Goal: Communication & Community: Ask a question

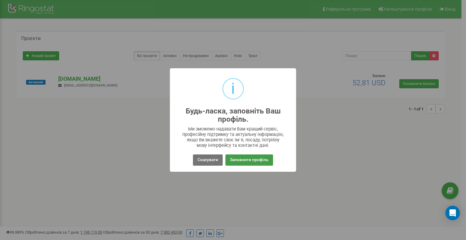
click at [262, 157] on button "Заповнити профіль" at bounding box center [249, 159] width 48 height 11
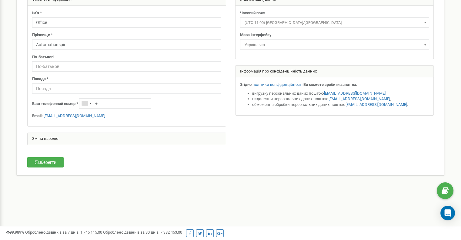
scroll to position [61, 0]
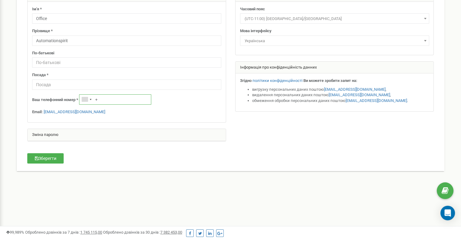
click at [118, 99] on input "+" at bounding box center [115, 99] width 72 height 10
click at [88, 98] on div "Telephone country code" at bounding box center [85, 99] width 6 height 5
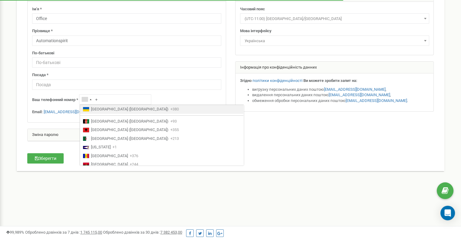
click at [105, 110] on span "[GEOGRAPHIC_DATA] ([GEOGRAPHIC_DATA])" at bounding box center [130, 109] width 78 height 6
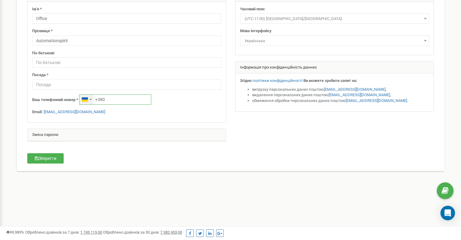
paste input "0963231441"
click at [109, 99] on input "[PHONE_NUMBER]" at bounding box center [115, 99] width 72 height 10
type input "[PHONE_NUMBER]"
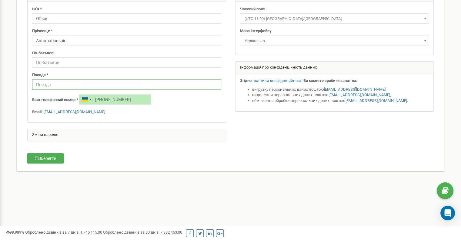
click at [64, 83] on input "text" at bounding box center [126, 84] width 189 height 10
type input "Адмін"
click at [41, 153] on button "Зберегти" at bounding box center [45, 158] width 36 height 10
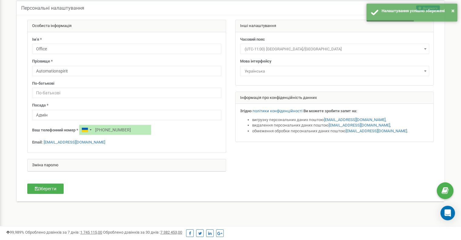
scroll to position [0, 0]
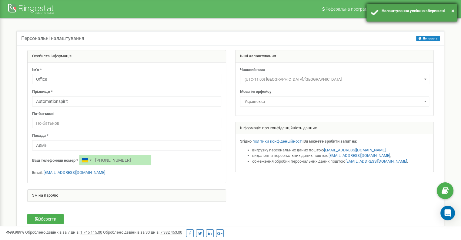
click at [423, 13] on div "Налаштування успішно збережені" at bounding box center [417, 11] width 71 height 6
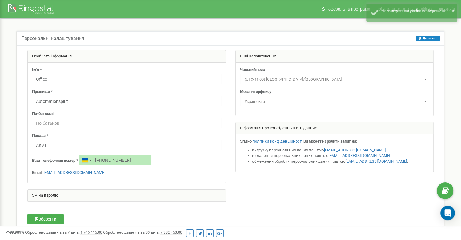
click at [455, 44] on div "Персональні налаштування Допомога Допомога На цій сторінці ви можете відредагув…" at bounding box center [231, 135] width 452 height 233
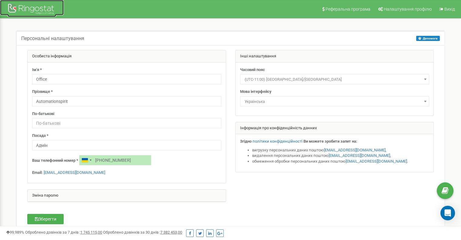
click at [51, 9] on div at bounding box center [32, 9] width 49 height 15
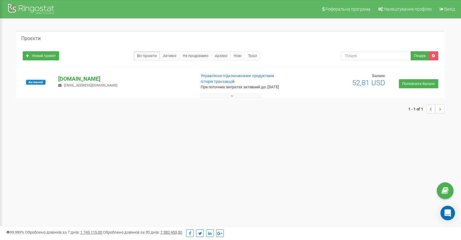
click at [121, 79] on p "[DOMAIN_NAME]" at bounding box center [124, 79] width 133 height 8
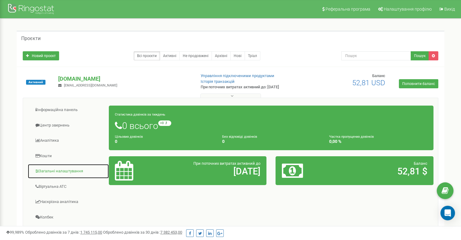
click at [66, 169] on link "Загальні налаштування" at bounding box center [69, 171] width 82 height 15
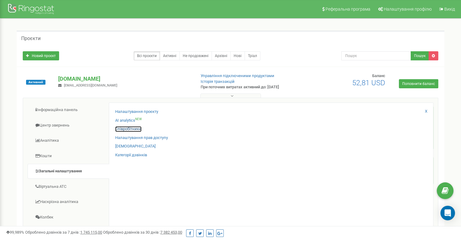
click at [123, 129] on link "Співробітники" at bounding box center [128, 129] width 26 height 6
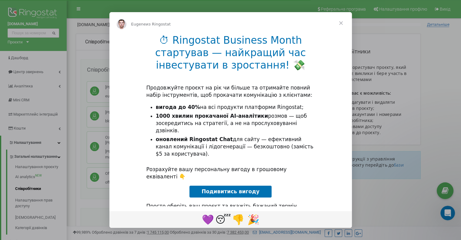
click at [341, 24] on span "Закрыть" at bounding box center [341, 23] width 22 height 22
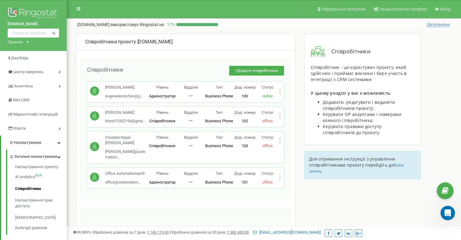
click at [439, 45] on div "Співробітники проєкту automationspirit.com Співробітники + Додати співробітника…" at bounding box center [264, 189] width 386 height 311
click at [446, 211] on icon "Открыть службу сообщений Intercom" at bounding box center [447, 212] width 10 height 10
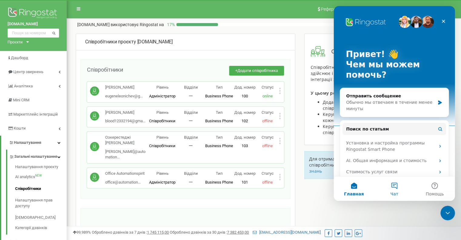
click at [389, 187] on button "Чат" at bounding box center [394, 189] width 40 height 24
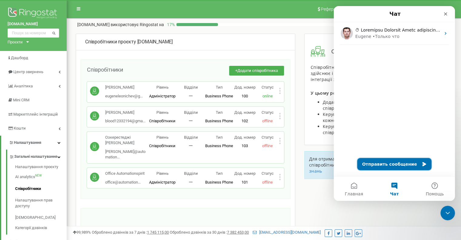
click at [402, 163] on button "Отправить сообщение" at bounding box center [395, 164] width 74 height 12
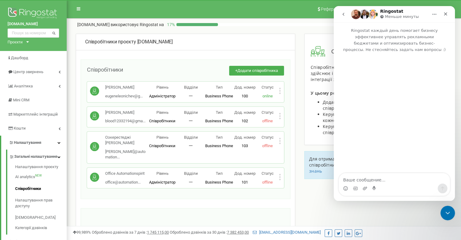
click at [381, 180] on textarea "Ваше сообщение..." at bounding box center [394, 178] width 111 height 10
type textarea "Зв'язок з опретором"
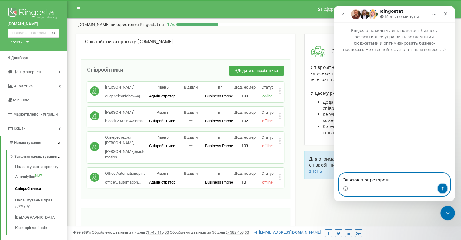
click at [445, 189] on icon "Отправить сообщение…" at bounding box center [442, 188] width 5 height 5
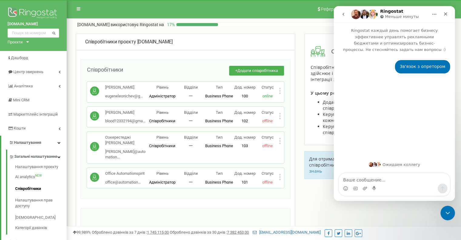
click at [392, 180] on textarea "Ваше сообщение..." at bounding box center [394, 178] width 111 height 10
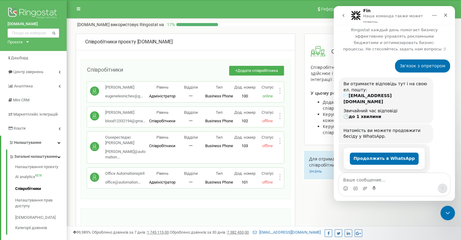
scroll to position [3, 0]
click at [357, 174] on textarea "Ваше сообщение..." at bounding box center [394, 178] width 111 height 10
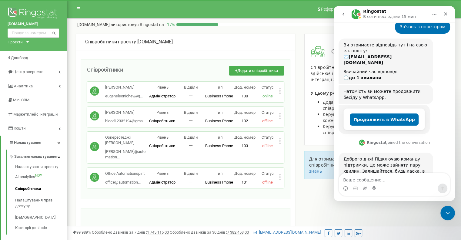
scroll to position [45, 0]
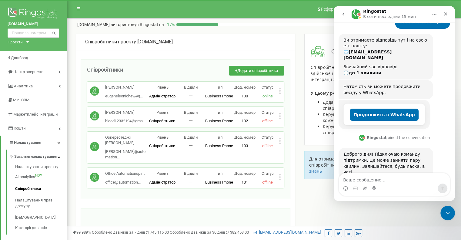
click at [362, 180] on textarea "Ваше сообщение..." at bounding box center [394, 178] width 111 height 10
type textarea "Тільки, що була переписка зі спеціалістом,"
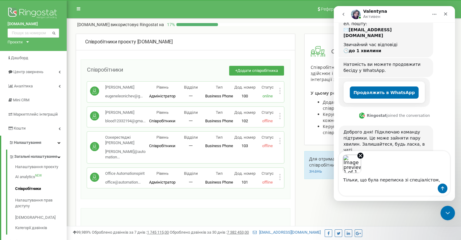
scroll to position [99, 0]
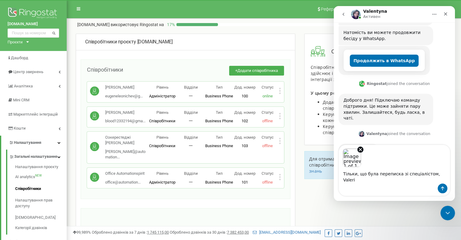
type textarea "Тільки, що була переписка зі спеціалістом, Valerii"
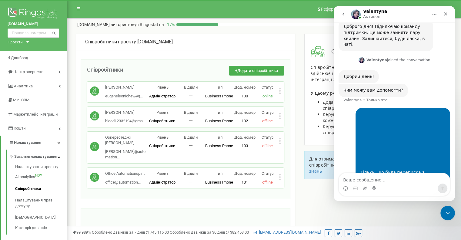
scroll to position [172, 0]
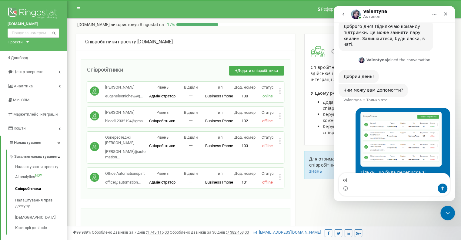
type textarea "o"
type textarea "щоб не переписувати все ще раз)"
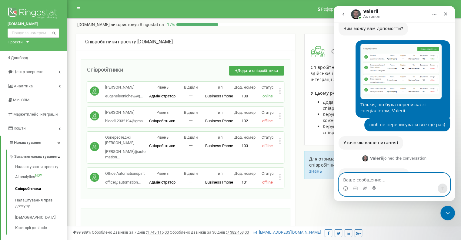
scroll to position [236, 0]
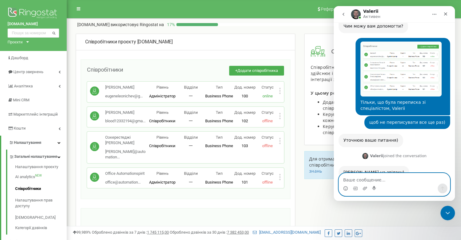
click at [387, 182] on textarea "Ваше сообщение..." at bounding box center [394, 178] width 111 height 10
type textarea "д"
type textarea "п"
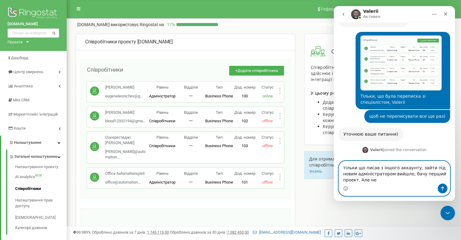
scroll to position [248, 0]
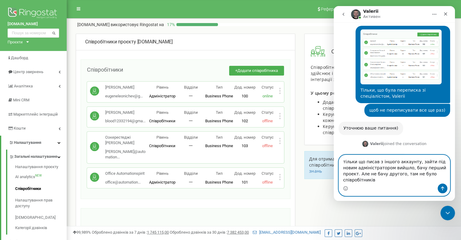
type textarea "тільки що писав з іншого аккаунту, зайти під новим адміністратором вийшло, бачу…"
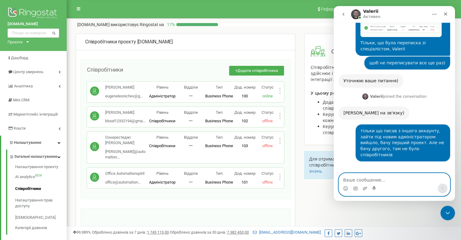
scroll to position [290, 0]
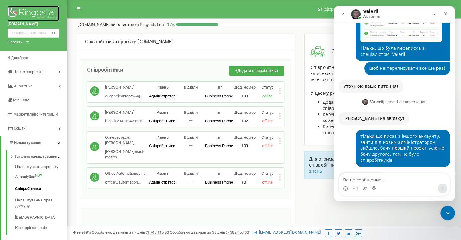
click at [40, 7] on img at bounding box center [34, 13] width 52 height 15
